Goal: Communication & Community: Ask a question

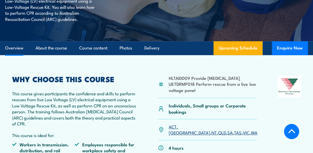
scroll to position [134, 0]
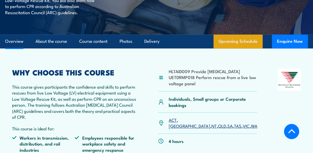
click at [231, 41] on link "Upcoming Schedule" at bounding box center [238, 41] width 49 height 14
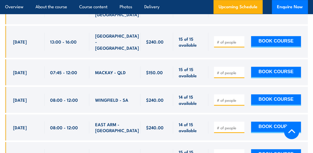
scroll to position [1143, 0]
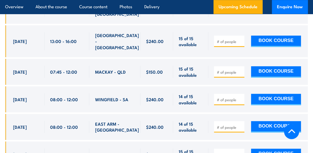
click at [220, 97] on input "number" at bounding box center [230, 99] width 26 height 5
type input "1"
click at [240, 97] on input "1" at bounding box center [230, 99] width 26 height 5
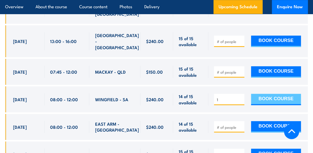
click at [262, 94] on button "BOOK COURSE" at bounding box center [276, 99] width 50 height 11
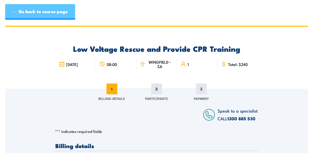
click at [29, 19] on link "← Go back to course page" at bounding box center [40, 11] width 70 height 15
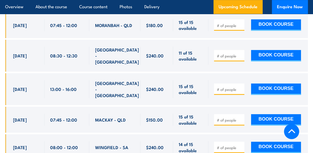
scroll to position [1094, 0]
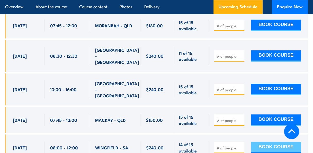
click at [270, 142] on button "BOOK COURSE" at bounding box center [276, 147] width 50 height 11
click at [234, 145] on input "number" at bounding box center [230, 147] width 26 height 5
type input "1"
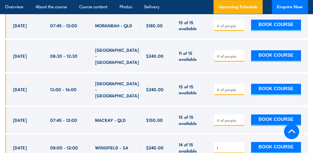
click at [240, 145] on input "1" at bounding box center [230, 147] width 26 height 5
click at [265, 142] on button "BOOK COURSE" at bounding box center [276, 147] width 50 height 11
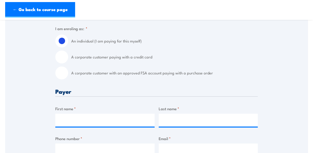
scroll to position [134, 0]
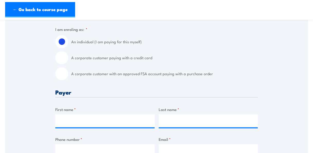
click at [65, 55] on input "A corporate customer paying with a credit card" at bounding box center [61, 57] width 13 height 13
radio input "true"
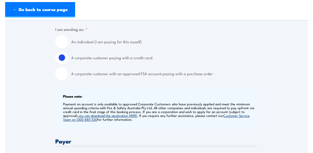
click at [62, 76] on input "A corporate customer with an approved FSA account paying with a purchase order" at bounding box center [61, 73] width 13 height 13
radio input "true"
click at [60, 54] on input "A corporate customer paying with a credit card" at bounding box center [61, 57] width 13 height 13
radio input "true"
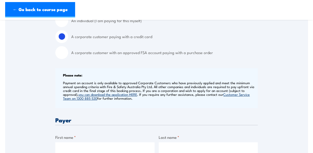
scroll to position [156, 0]
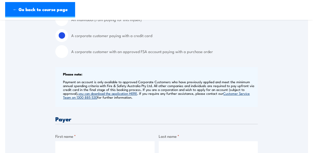
click at [112, 22] on label "An individual (I am paying for this myself)" at bounding box center [164, 19] width 187 height 13
click at [68, 22] on input "An individual (I am paying for this myself)" at bounding box center [61, 19] width 13 height 13
radio input "true"
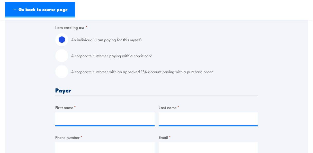
scroll to position [63, 0]
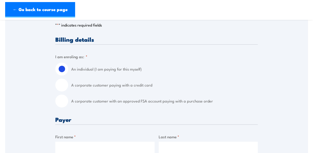
click at [136, 85] on label "A corporate customer paying with a credit card" at bounding box center [164, 84] width 187 height 13
click at [68, 85] on input "A corporate customer paying with a credit card" at bounding box center [61, 84] width 13 height 13
radio input "true"
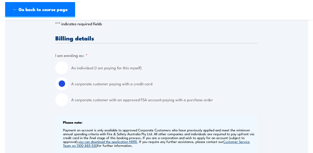
scroll to position [107, 0]
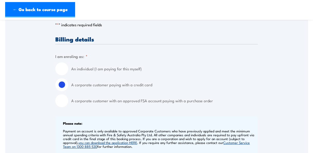
click at [134, 67] on label "An individual (I am paying for this myself)" at bounding box center [164, 68] width 187 height 13
click at [68, 67] on input "An individual (I am paying for this myself)" at bounding box center [61, 68] width 13 height 13
radio input "true"
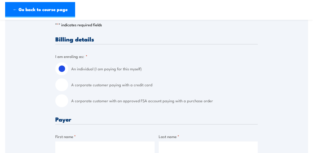
click at [170, 19] on header "← Go back to course page" at bounding box center [156, 10] width 313 height 20
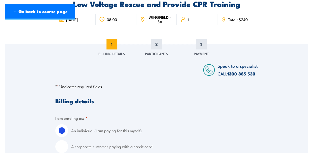
scroll to position [0, 0]
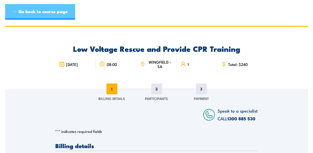
click at [21, 12] on link "← Go back to course page" at bounding box center [40, 11] width 70 height 15
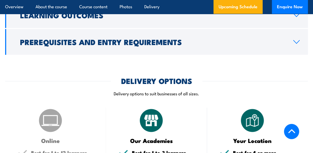
scroll to position [503, 0]
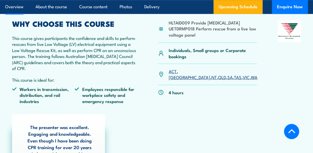
scroll to position [148, 0]
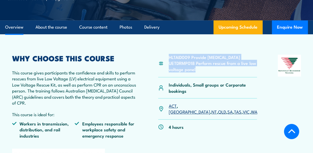
drag, startPoint x: 199, startPoint y: 76, endPoint x: 170, endPoint y: 58, distance: 34.3
click at [170, 58] on ul "HLTAID009 Provide Cardiopulmonary Resuscitation UETDRMP018 Perform rescue from …" at bounding box center [213, 63] width 88 height 18
copy ul "HLTAID009 Provide Cardiopulmonary Resuscitation UETDRMP018 Perform rescue from …"
click at [170, 58] on li "HLTAID009 Provide [MEDICAL_DATA]" at bounding box center [213, 57] width 88 height 6
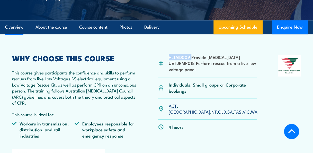
click at [170, 58] on li "HLTAID009 Provide [MEDICAL_DATA]" at bounding box center [213, 57] width 88 height 6
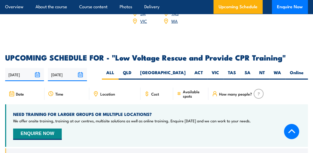
scroll to position [894, 0]
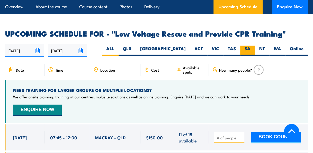
click at [247, 46] on label "SA" at bounding box center [247, 51] width 15 height 10
click at [251, 46] on input "SA" at bounding box center [252, 47] width 3 height 3
radio input "true"
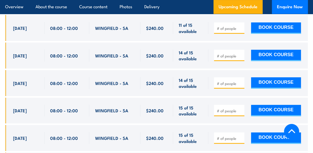
scroll to position [984, 0]
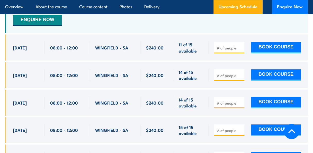
click at [240, 72] on span at bounding box center [229, 75] width 27 height 6
type input "1"
click at [241, 73] on input "1" at bounding box center [230, 75] width 26 height 5
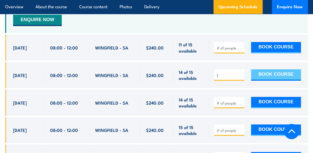
click at [261, 69] on button "BOOK COURSE" at bounding box center [276, 74] width 50 height 11
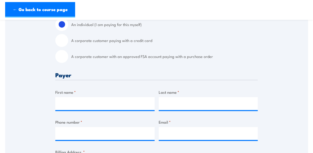
scroll to position [148, 0]
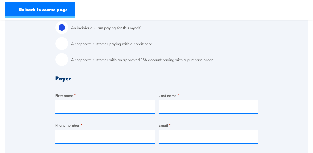
click at [62, 40] on input "A corporate customer paying with a credit card" at bounding box center [61, 43] width 13 height 13
radio input "true"
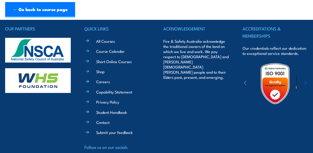
scroll to position [716, 0]
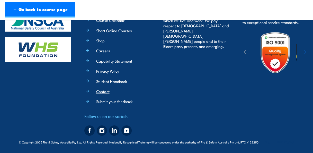
click at [103, 94] on link "Contact" at bounding box center [102, 91] width 13 height 5
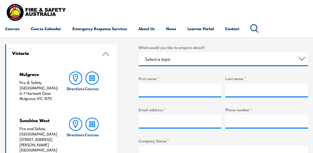
scroll to position [149, 0]
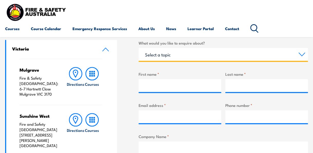
click at [268, 57] on select "Select a topic Training Emergency Response Services General Enquiry" at bounding box center [223, 54] width 169 height 13
select select "Training"
click at [139, 48] on select "Select a topic Training Emergency Response Services General Enquiry" at bounding box center [223, 54] width 169 height 13
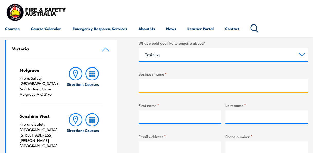
click at [243, 87] on input "Business name *" at bounding box center [223, 85] width 169 height 13
type input "workskil"
type input "[PERSON_NAME]"
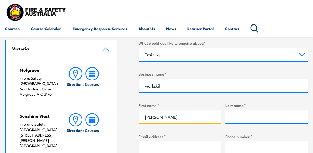
type input "[PERSON_NAME]"
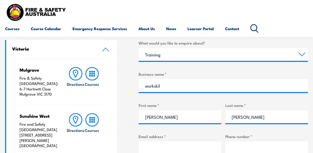
type input "[EMAIL_ADDRESS][DOMAIN_NAME]"
type input "0427616246"
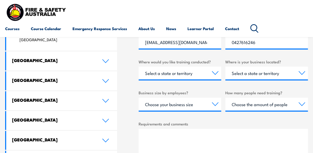
scroll to position [255, 0]
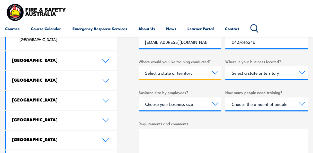
click at [208, 77] on select "Select a state or territory Nationally - multiple locations [GEOGRAPHIC_DATA] […" at bounding box center [180, 72] width 83 height 13
click at [199, 88] on div "What would you like to enquire about? Select a topic Training Emergency Respons…" at bounding box center [223, 64] width 169 height 260
click at [207, 74] on select "Select a state or territory Nationally - multiple locations [GEOGRAPHIC_DATA] […" at bounding box center [180, 72] width 83 height 13
select select "SA"
click at [139, 66] on select "Select a state or territory Nationally - multiple locations [GEOGRAPHIC_DATA] […" at bounding box center [180, 72] width 83 height 13
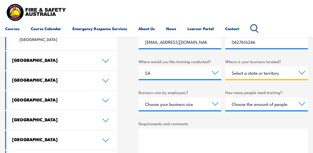
click at [271, 74] on select "Select a state or territory [GEOGRAPHIC_DATA] [GEOGRAPHIC_DATA] [GEOGRAPHIC_DAT…" at bounding box center [266, 72] width 83 height 13
click at [260, 88] on div "What would you like to enquire about? Select a topic Training Emergency Respons…" at bounding box center [223, 64] width 169 height 260
click at [257, 72] on select "Select a state or territory [GEOGRAPHIC_DATA] [GEOGRAPHIC_DATA] [GEOGRAPHIC_DAT…" at bounding box center [266, 72] width 83 height 13
click at [225, 66] on select "Select a state or territory [GEOGRAPHIC_DATA] [GEOGRAPHIC_DATA] [GEOGRAPHIC_DAT…" at bounding box center [266, 72] width 83 height 13
click at [254, 76] on select "Select a state or territory [GEOGRAPHIC_DATA] [GEOGRAPHIC_DATA] [GEOGRAPHIC_DAT…" at bounding box center [266, 72] width 83 height 13
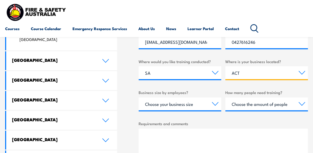
select select "SA"
click at [225, 66] on select "Select a state or territory [GEOGRAPHIC_DATA] [GEOGRAPHIC_DATA] [GEOGRAPHIC_DAT…" at bounding box center [266, 72] width 83 height 13
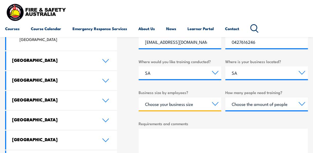
click at [201, 104] on select "Choose your business size 1 to 19 20 to 199 200+" at bounding box center [180, 103] width 83 height 13
select select "1 to 19"
click at [139, 97] on select "Choose your business size 1 to 19 20 to 199 200+" at bounding box center [180, 103] width 83 height 13
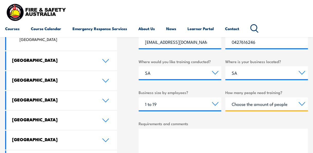
click at [274, 105] on select "Choose the amount of people 1 to 4 5 to 19 20+" at bounding box center [266, 103] width 83 height 13
select select "1 to 4"
click at [225, 97] on select "Choose the amount of people 1 to 4 5 to 19 20+" at bounding box center [266, 103] width 83 height 13
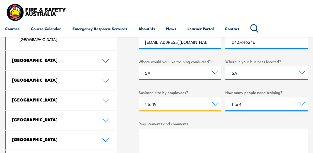
click at [214, 108] on select "Choose your business size 1 to 19 20 to 199 200+" at bounding box center [180, 103] width 83 height 13
click at [248, 129] on textarea "Requirements and comments" at bounding box center [223, 142] width 169 height 28
click at [217, 107] on select "Choose your business size 1 to 19 20 to 199 200+" at bounding box center [180, 103] width 83 height 13
select select
click at [139, 97] on select "Choose your business size 1 to 19 20 to 199 200+" at bounding box center [180, 103] width 83 height 13
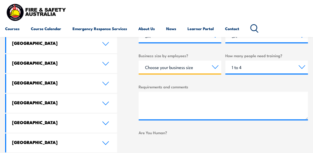
scroll to position [294, 0]
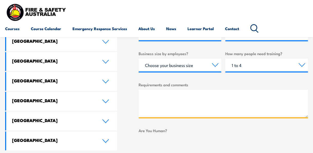
click at [225, 101] on textarea "Requirements and comments" at bounding box center [223, 104] width 169 height 28
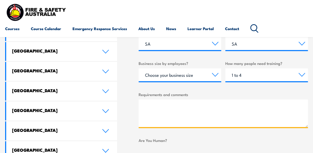
scroll to position [284, 0]
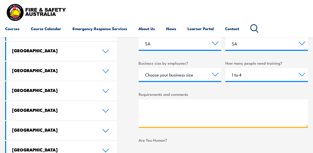
type textarea "h"
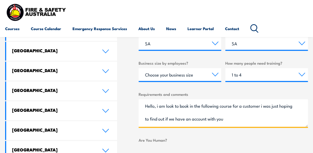
click at [190, 118] on textarea "Hello, i am look to book in the following course for a customer i was just hopi…" at bounding box center [223, 113] width 169 height 28
click at [204, 118] on textarea "Hello, i am look to book in the following course for a customer i was just hopi…" at bounding box center [223, 113] width 169 height 28
click at [281, 120] on textarea "Hello, i am look to book in the following course for a customer i was just hopi…" at bounding box center [223, 113] width 169 height 28
click at [270, 114] on textarea "Hello, i am look to book in the following course for a customer i was just hopi…" at bounding box center [223, 113] width 169 height 28
click at [279, 118] on textarea "Hello, i am look to book in the following course for a customer i was just hopi…" at bounding box center [223, 113] width 169 height 28
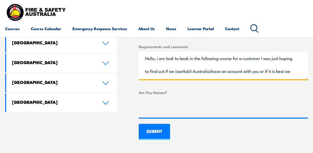
scroll to position [354, 0]
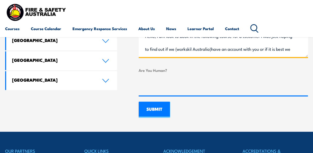
type textarea "Hello, i am look to book in the following course for a customer I was just hopi…"
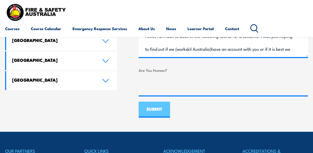
click at [154, 109] on input "SUBMIT" at bounding box center [154, 109] width 31 height 16
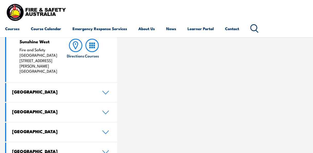
scroll to position [224, 0]
